Goal: Check status: Check status

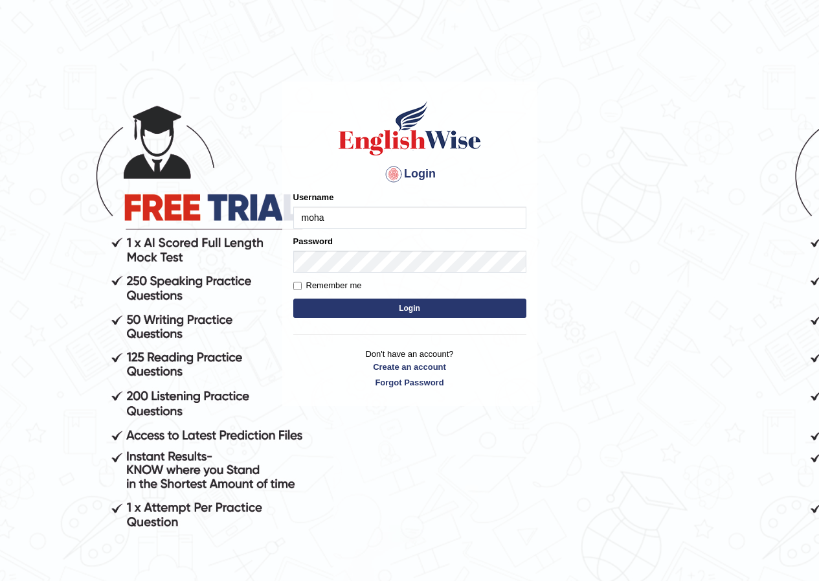
type input "mohansundaram_parramatta"
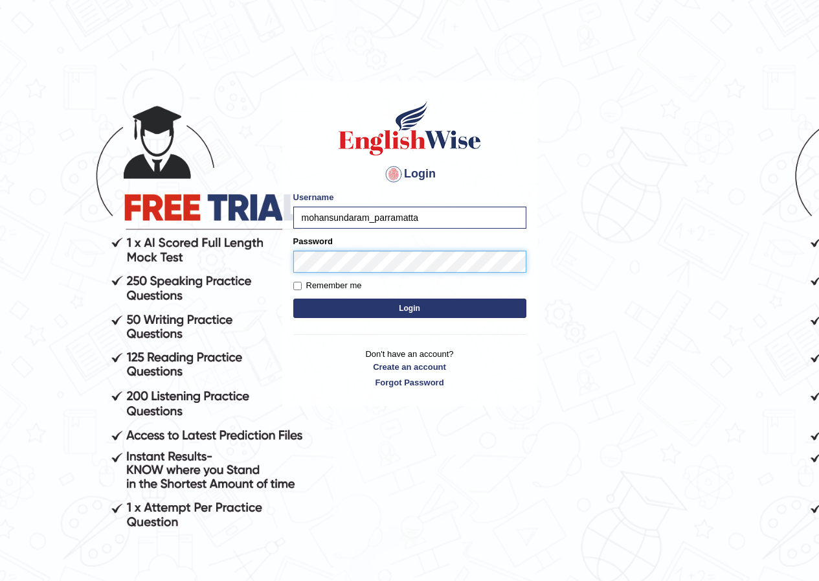
click at [293, 298] on button "Login" at bounding box center [409, 307] width 233 height 19
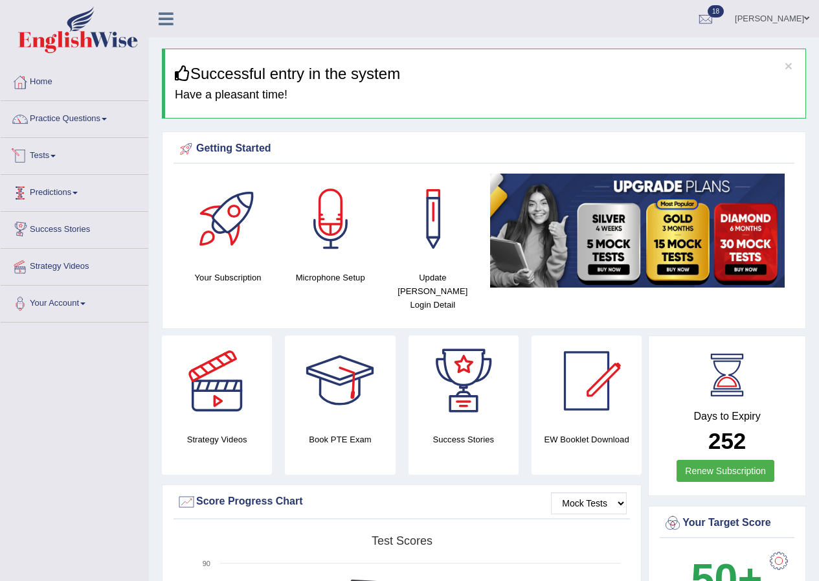
click at [49, 150] on link "Tests" at bounding box center [75, 154] width 148 height 32
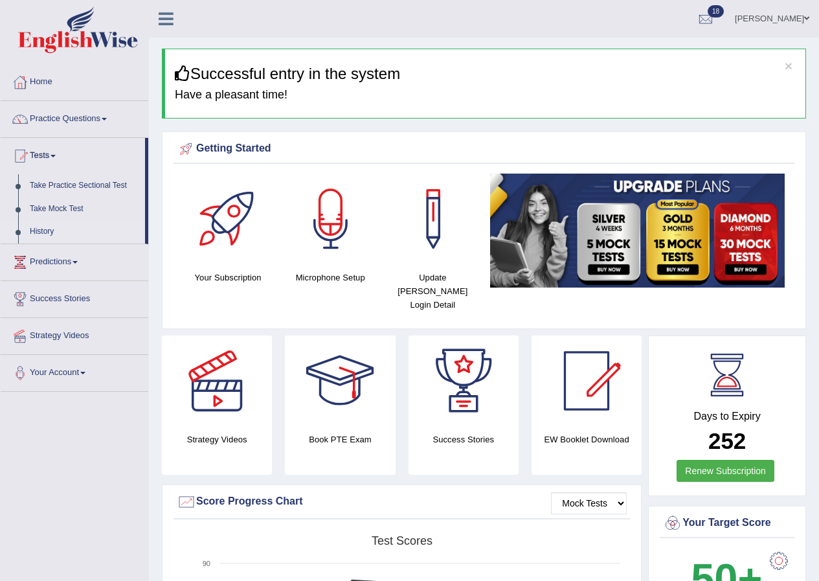
click at [46, 232] on link "History" at bounding box center [84, 231] width 121 height 23
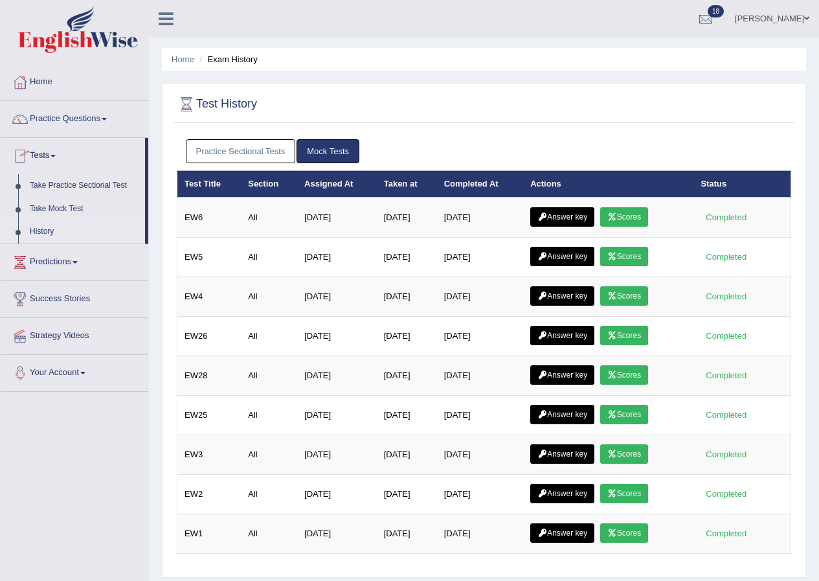
click at [246, 150] on link "Practice Sectional Tests" at bounding box center [241, 151] width 110 height 24
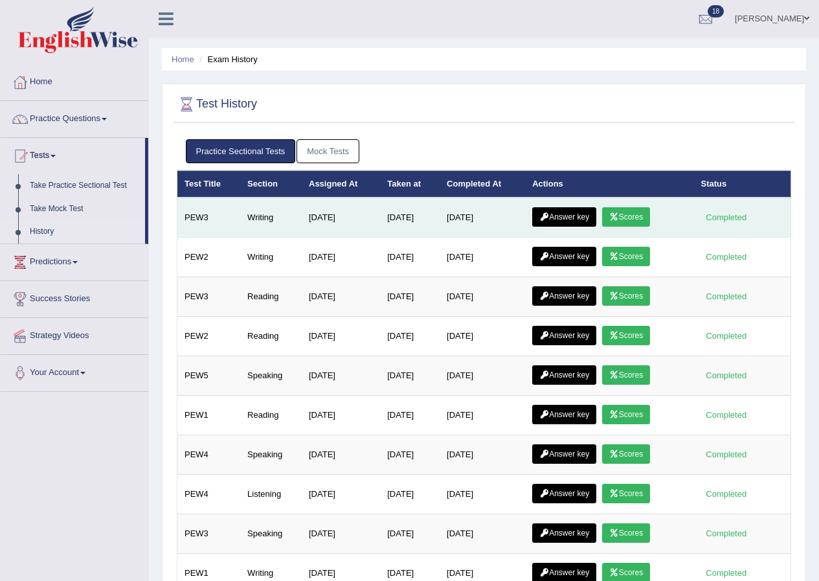
click at [635, 217] on link "Scores" at bounding box center [626, 216] width 48 height 19
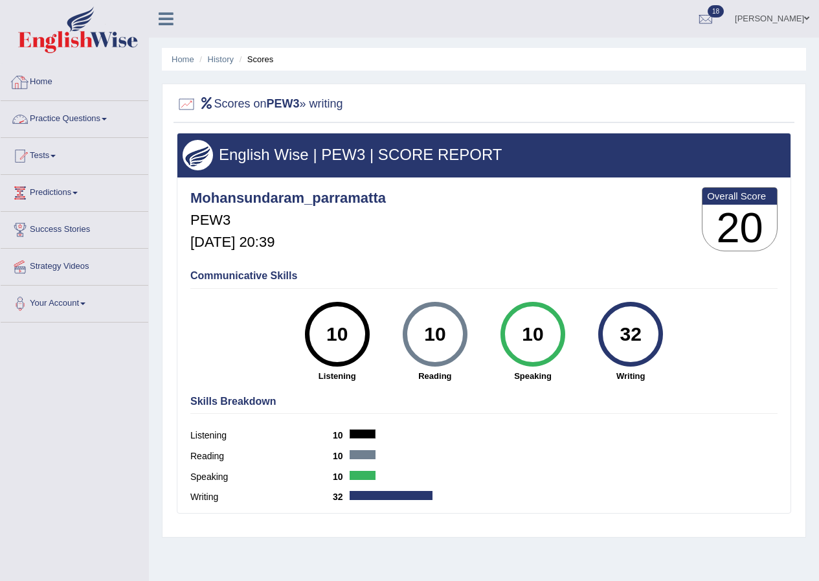
click at [39, 82] on link "Home" at bounding box center [75, 80] width 148 height 32
